Goal: Task Accomplishment & Management: Use online tool/utility

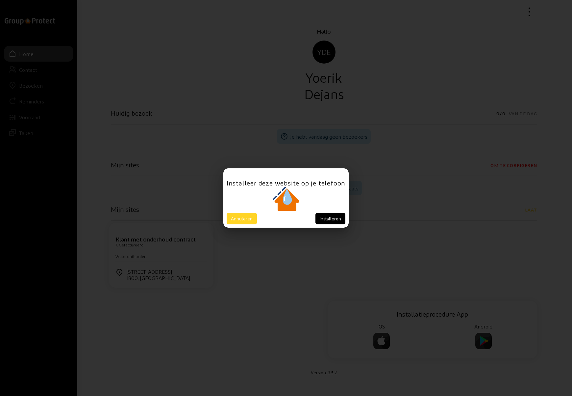
click at [245, 219] on button "Annuleren" at bounding box center [242, 219] width 30 height 12
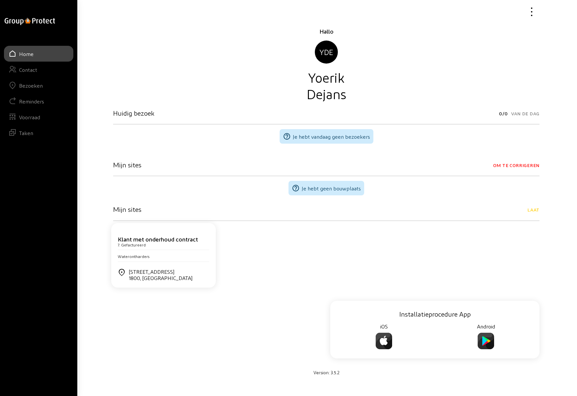
click at [41, 87] on div "Bezoeken" at bounding box center [31, 85] width 24 height 6
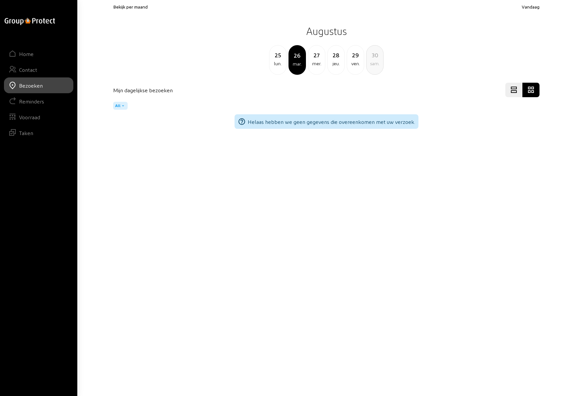
click at [352, 57] on div "29" at bounding box center [355, 54] width 17 height 9
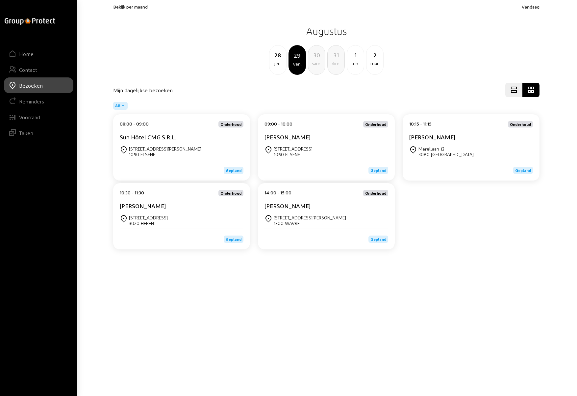
click at [175, 148] on div "Rue du Berger 38 - 1050 ELSENE" at bounding box center [182, 151] width 124 height 11
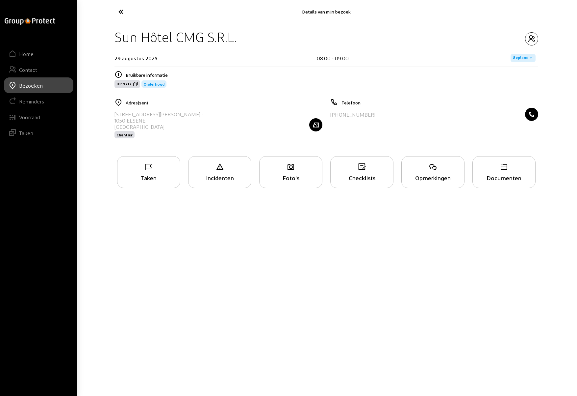
click at [154, 180] on div "Taken" at bounding box center [149, 177] width 63 height 7
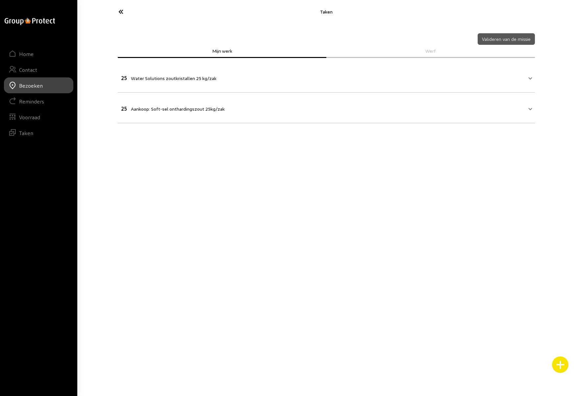
click at [121, 12] on icon at bounding box center [145, 12] width 61 height 12
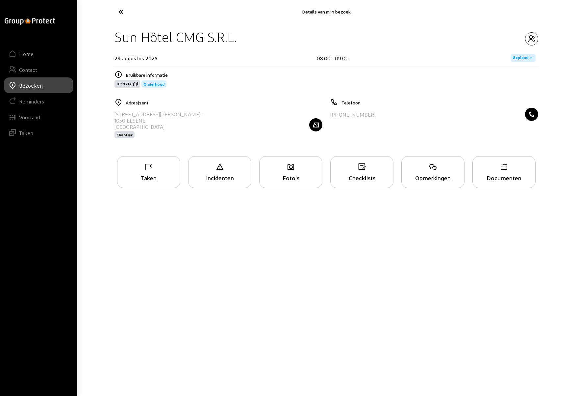
click at [121, 12] on icon at bounding box center [145, 12] width 61 height 12
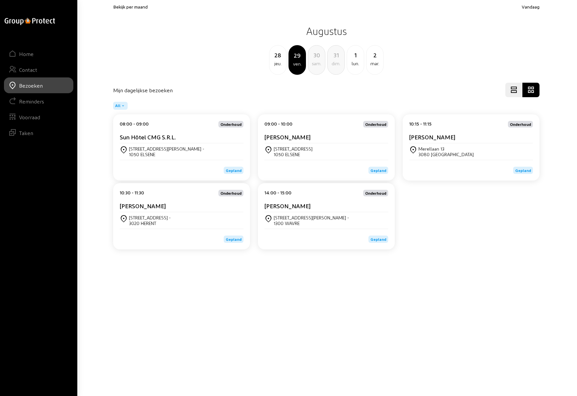
click at [320, 141] on div "Buddy Buddy" at bounding box center [327, 138] width 124 height 10
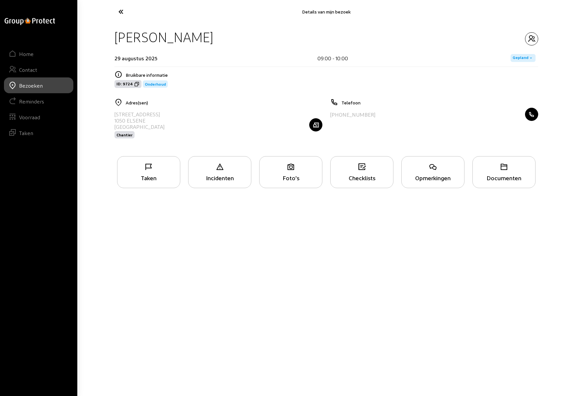
click at [155, 177] on div "Taken" at bounding box center [149, 177] width 63 height 7
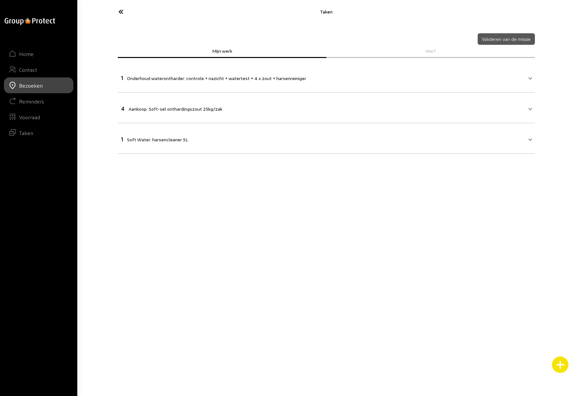
click at [119, 11] on icon at bounding box center [145, 12] width 61 height 12
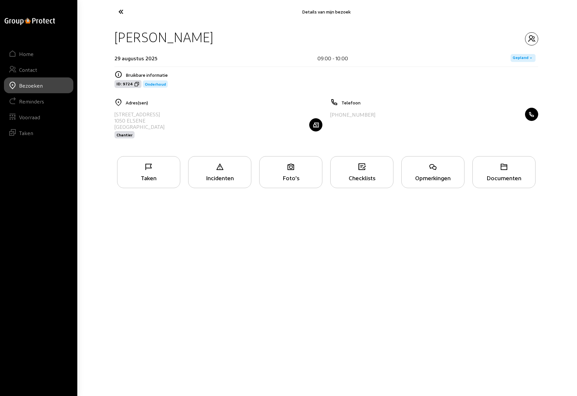
click at [119, 11] on icon at bounding box center [145, 12] width 61 height 12
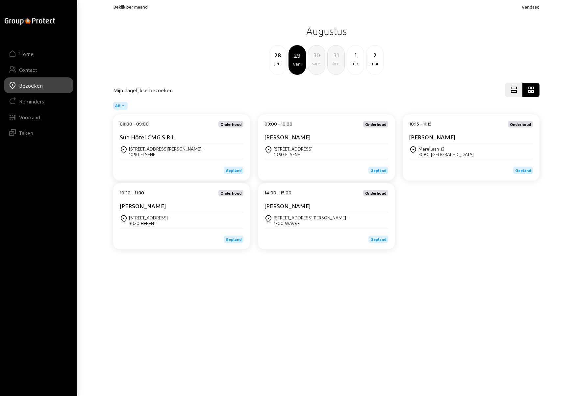
click at [451, 149] on div "Merellaan 13" at bounding box center [446, 149] width 55 height 6
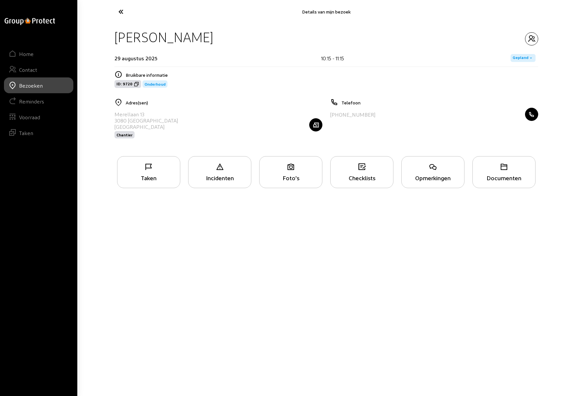
click at [152, 170] on icon at bounding box center [149, 167] width 63 height 8
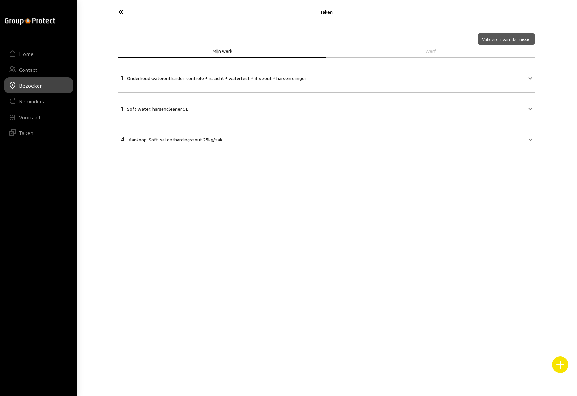
click at [120, 12] on icon at bounding box center [145, 12] width 61 height 12
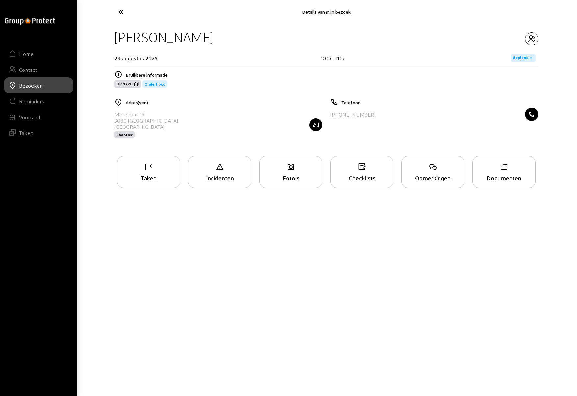
click at [120, 12] on icon at bounding box center [145, 12] width 61 height 12
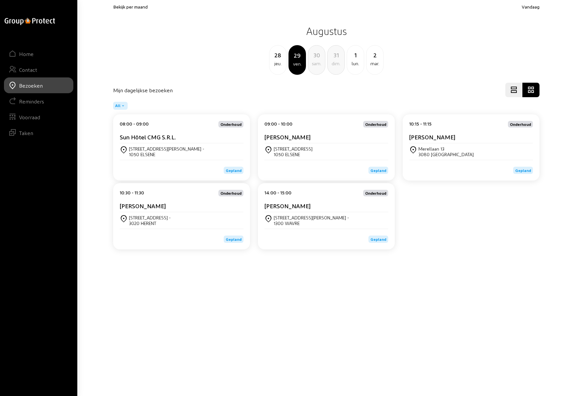
click at [139, 217] on div "warotveld 114 -" at bounding box center [150, 218] width 42 height 6
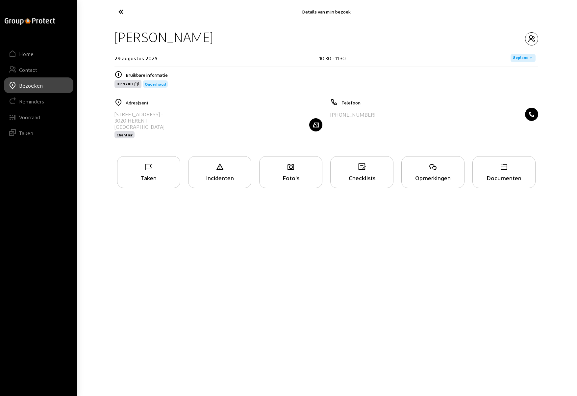
click at [444, 175] on div "Opmerkingen" at bounding box center [433, 177] width 63 height 7
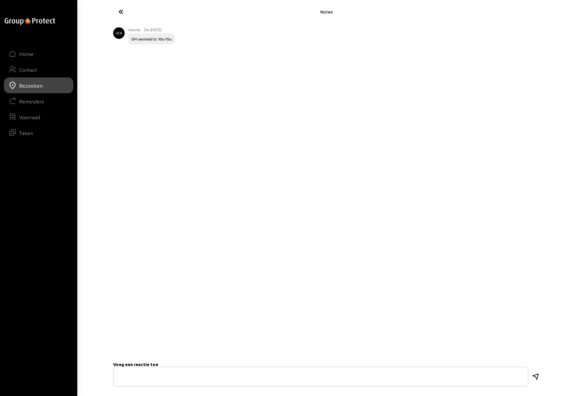
click at [121, 12] on icon at bounding box center [145, 12] width 61 height 12
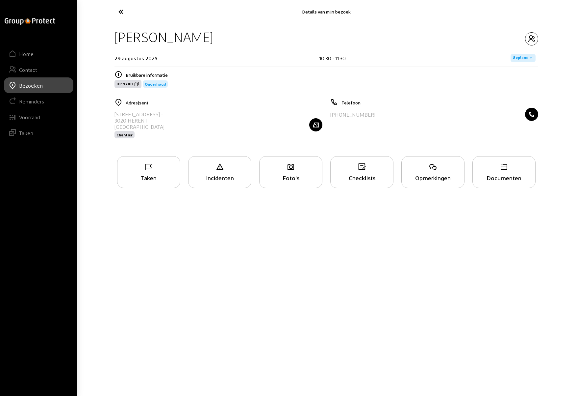
click at [151, 175] on div "Taken" at bounding box center [149, 177] width 63 height 7
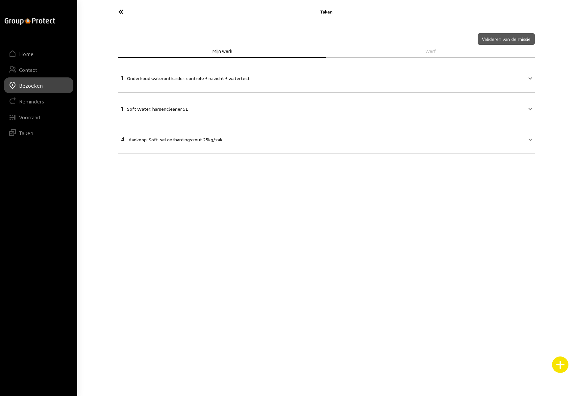
click at [122, 13] on icon at bounding box center [145, 12] width 61 height 12
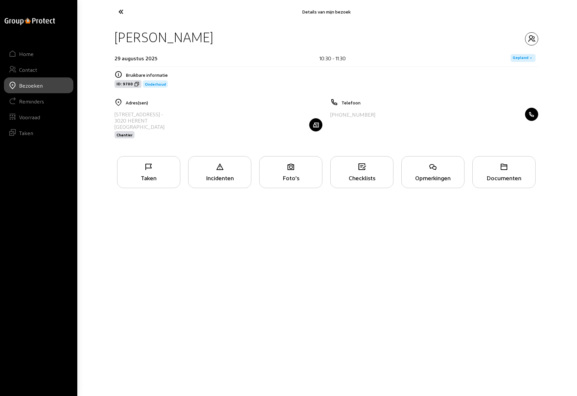
click at [122, 13] on icon at bounding box center [145, 12] width 61 height 12
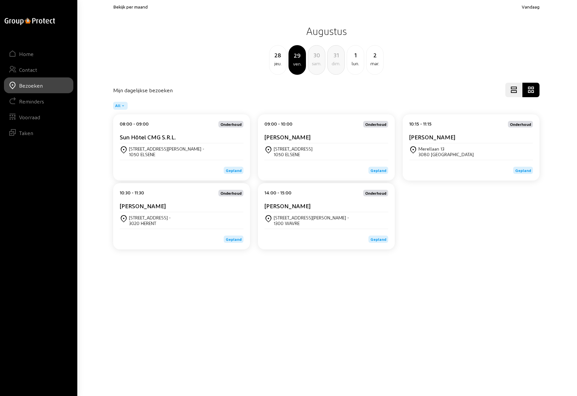
click at [311, 223] on div "1300 WAVRE" at bounding box center [311, 223] width 75 height 6
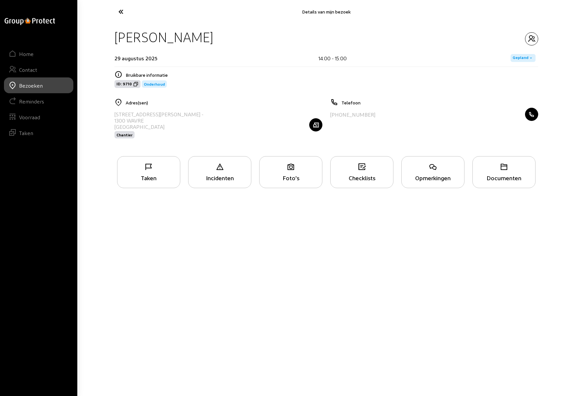
click at [142, 168] on icon at bounding box center [149, 167] width 63 height 8
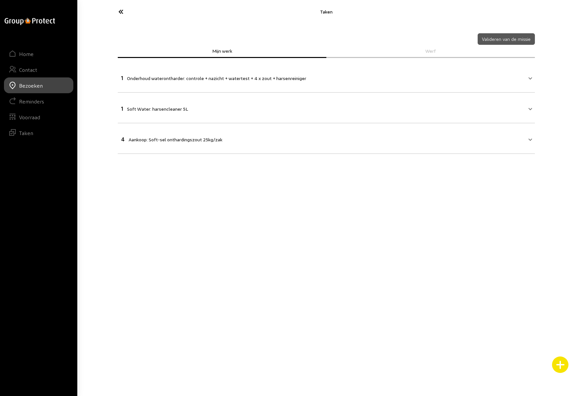
click at [119, 13] on icon at bounding box center [145, 12] width 61 height 12
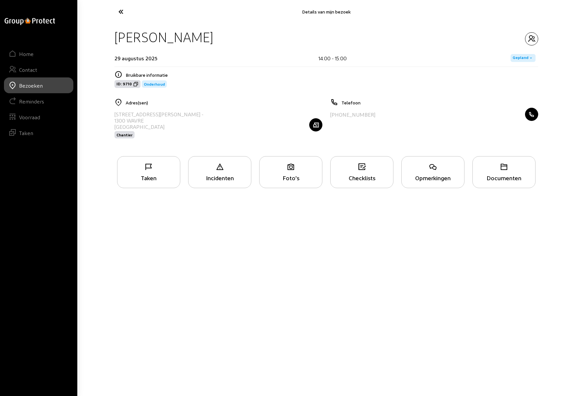
click at [119, 13] on icon at bounding box center [145, 12] width 61 height 12
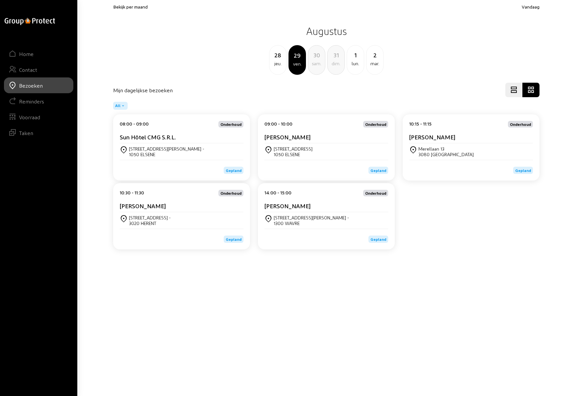
click at [154, 146] on div "Rue du Berger 38 -" at bounding box center [166, 149] width 75 height 6
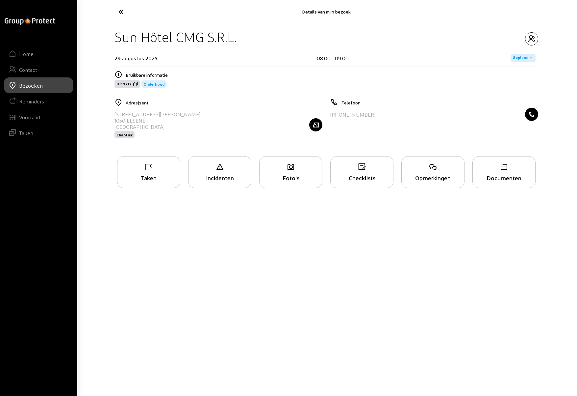
click at [317, 124] on icon "button" at bounding box center [316, 124] width 13 height 7
